Goal: Transaction & Acquisition: Purchase product/service

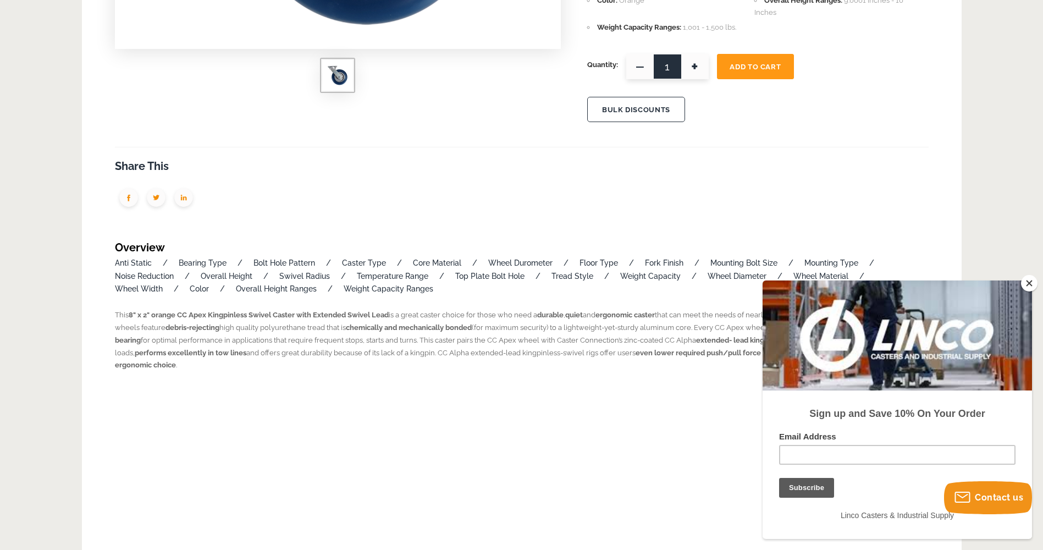
scroll to position [55, 0]
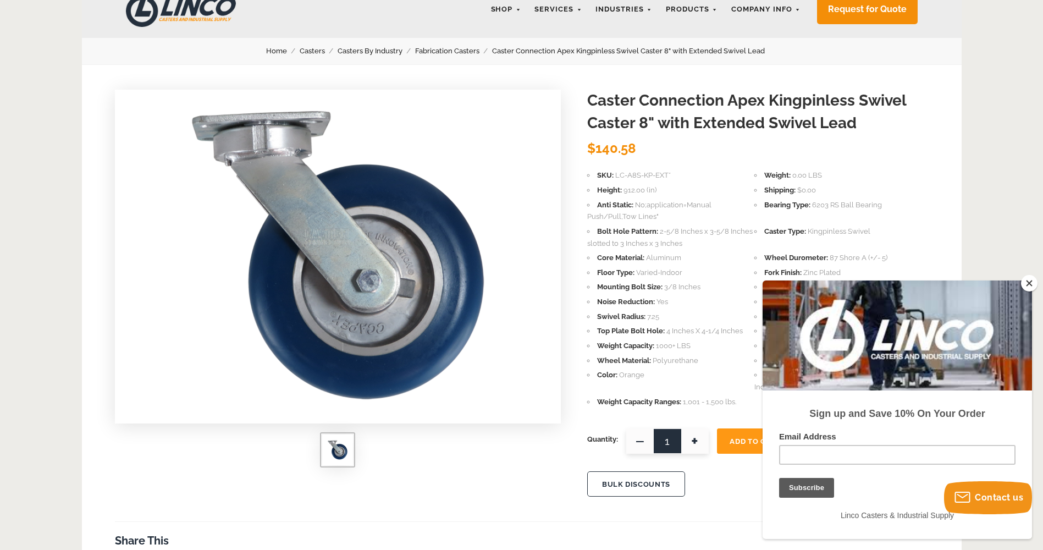
click at [1027, 282] on button "Close" at bounding box center [1029, 283] width 16 height 16
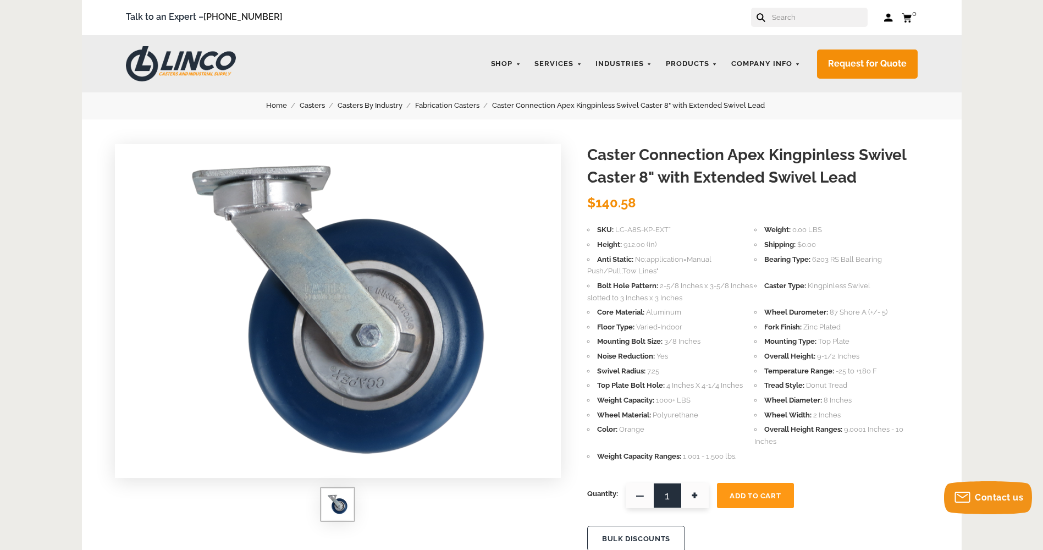
scroll to position [0, 0]
click at [546, 89] on div "LINCO CASTERS & INDUSTRIAL SUPPLY Shop Industries Automotive Business Machine D…" at bounding box center [522, 64] width 880 height 57
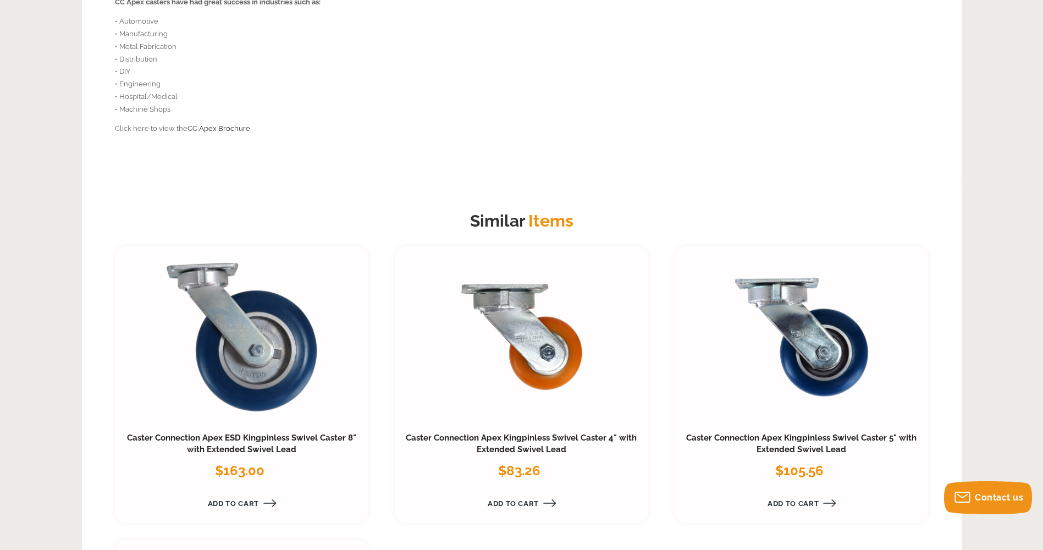
scroll to position [1265, 0]
